Goal: Find specific page/section: Find specific page/section

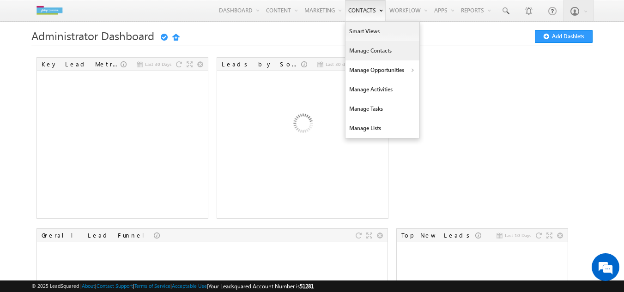
click at [355, 50] on link "Manage Contacts" at bounding box center [382, 50] width 74 height 19
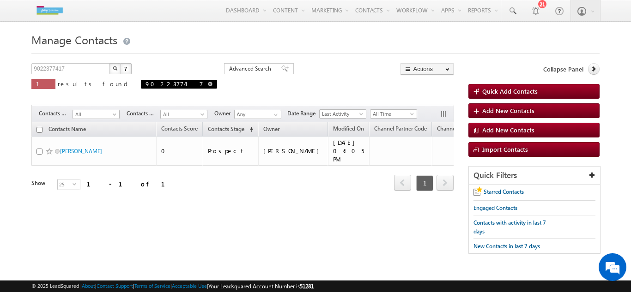
click at [208, 83] on span at bounding box center [210, 84] width 5 height 5
type input "Search Contacts"
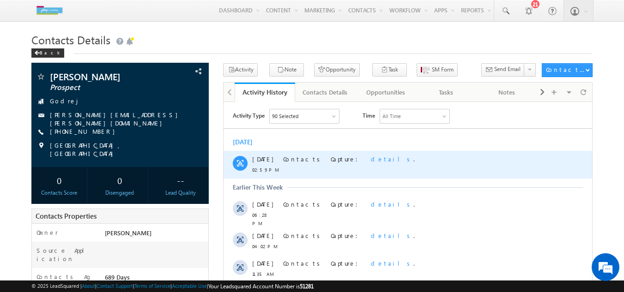
click at [371, 159] on span "details" at bounding box center [392, 159] width 42 height 8
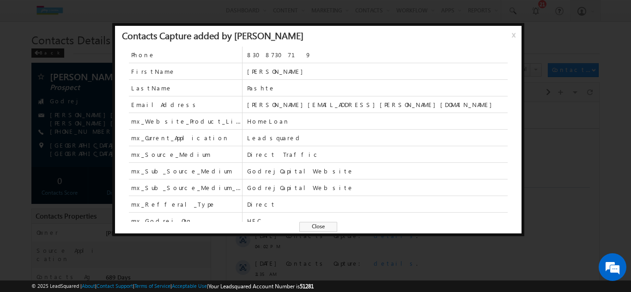
click at [316, 226] on span "Close" at bounding box center [318, 227] width 38 height 10
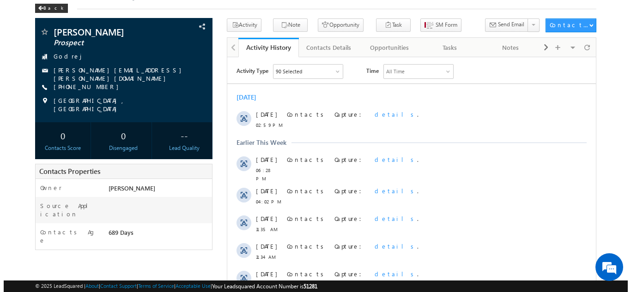
scroll to position [48, 0]
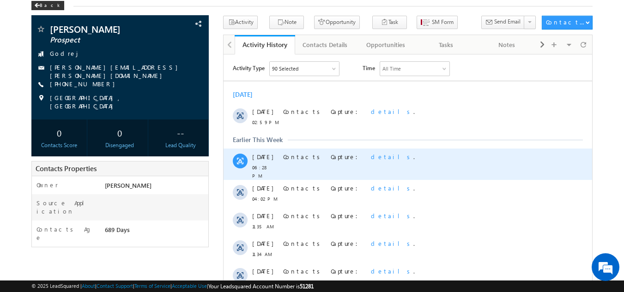
click at [371, 157] on span "details" at bounding box center [392, 156] width 42 height 8
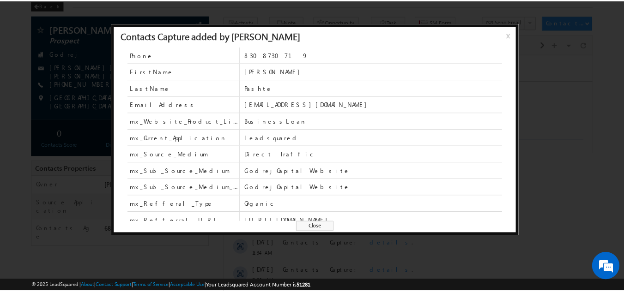
scroll to position [24, 0]
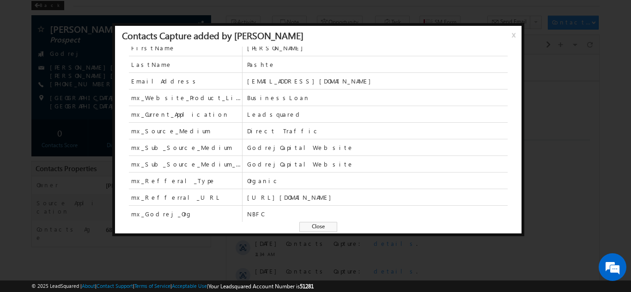
click at [314, 228] on span "Close" at bounding box center [318, 227] width 38 height 10
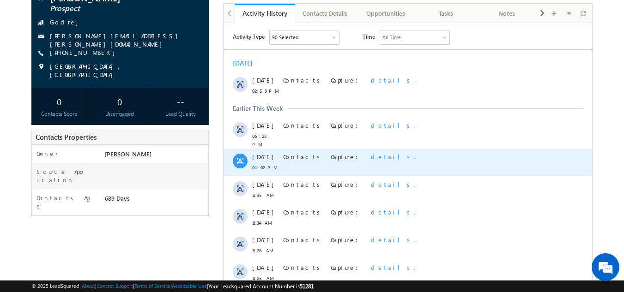
scroll to position [82, 0]
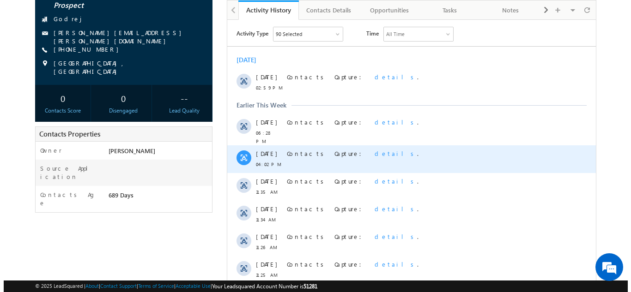
click at [374, 150] on span "details" at bounding box center [395, 153] width 42 height 8
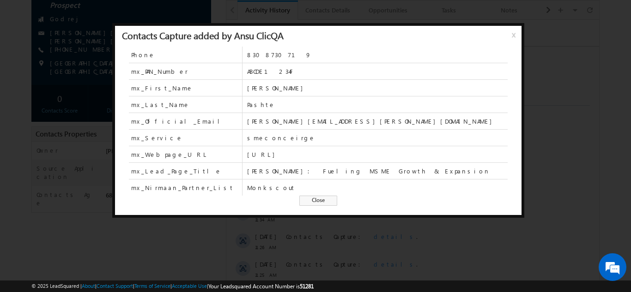
click at [313, 203] on span "Close" at bounding box center [318, 201] width 38 height 10
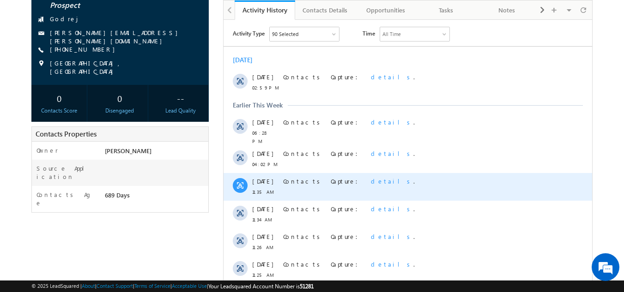
scroll to position [0, 0]
